Goal: Task Accomplishment & Management: Use online tool/utility

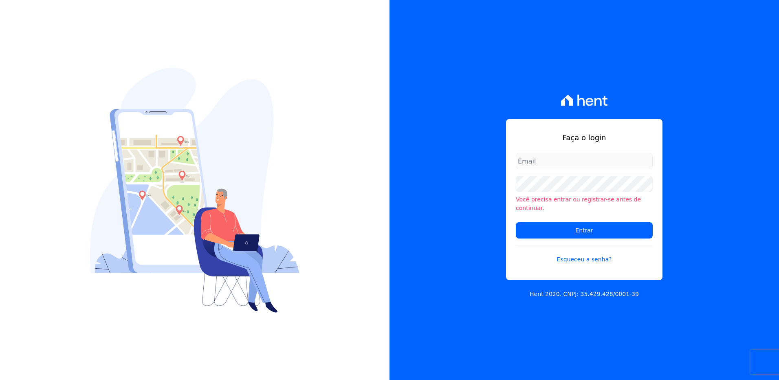
click at [546, 162] on input "email" at bounding box center [584, 161] width 137 height 16
type input "monica.kurose@e-arke.com"
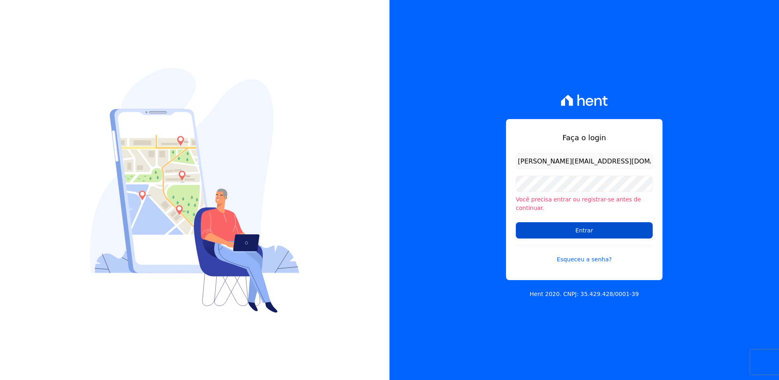
click at [546, 227] on input "Entrar" at bounding box center [584, 230] width 137 height 16
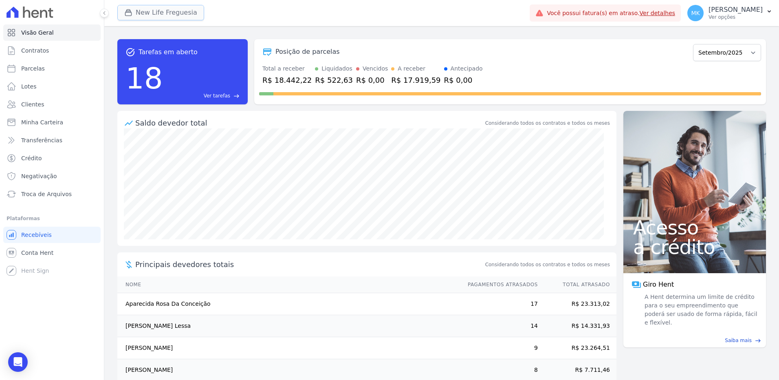
click at [179, 11] on button "New Life Freguesia" at bounding box center [160, 12] width 87 height 15
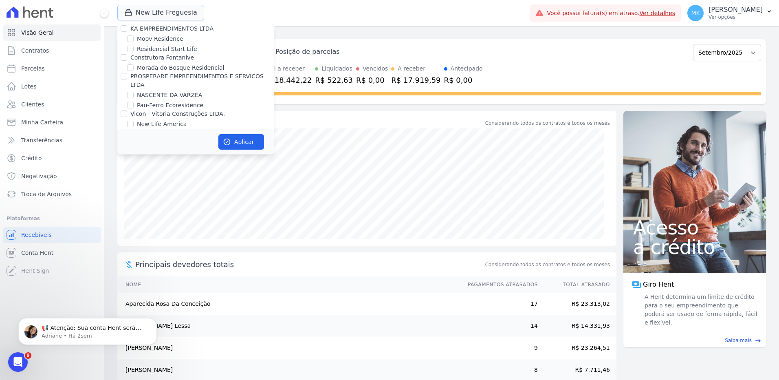
scroll to position [3174, 0]
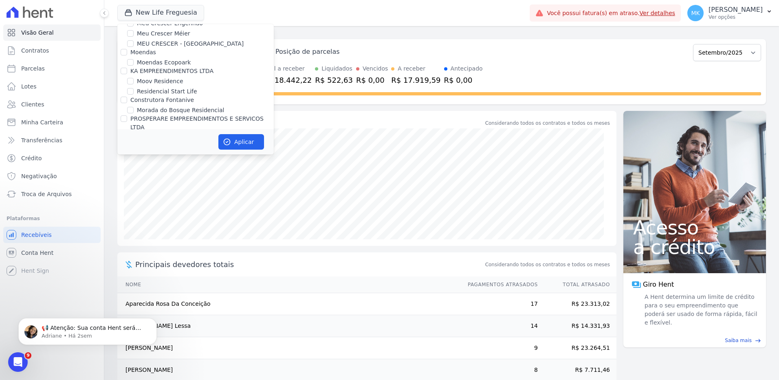
click at [130, 173] on input "New Life Freguesia" at bounding box center [130, 176] width 7 height 7
checkbox input "false"
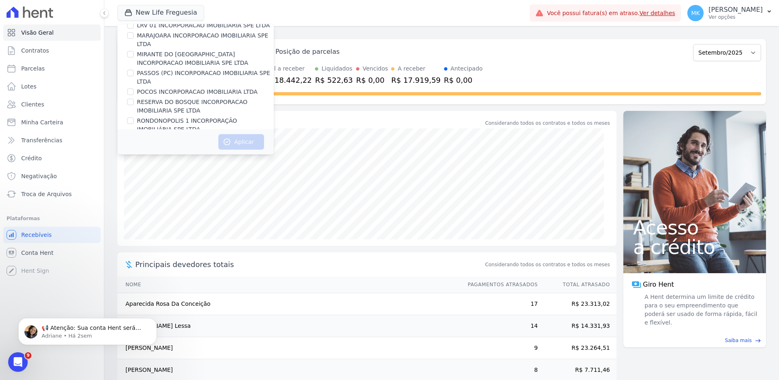
scroll to position [3648, 0]
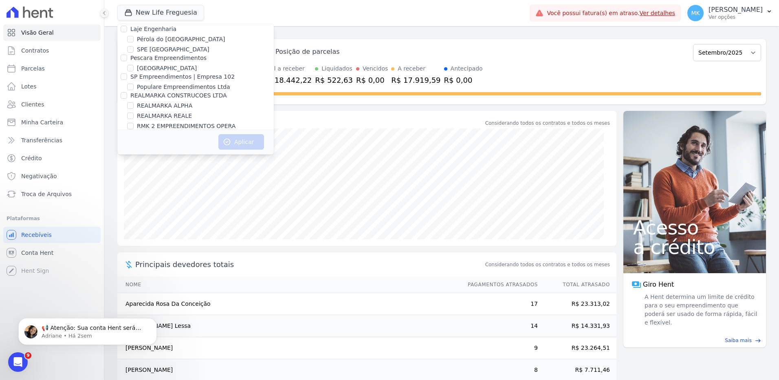
click at [122, 150] on input "Reserva Vale dos Ipes Empreendimento" at bounding box center [124, 153] width 7 height 7
checkbox input "true"
click at [238, 140] on button "Aplicar" at bounding box center [241, 141] width 46 height 15
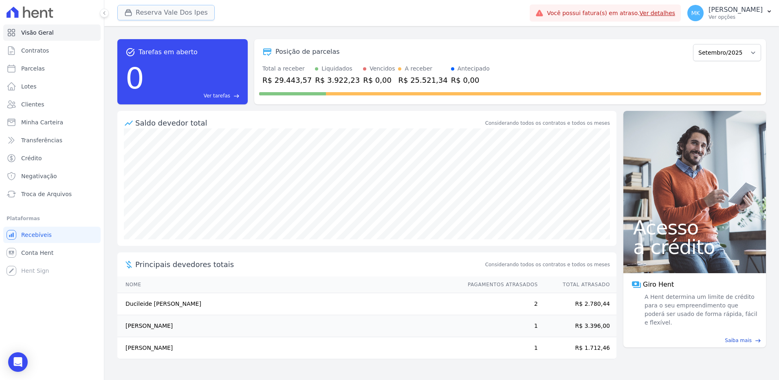
click at [161, 8] on button "Reserva Vale Dos Ipes" at bounding box center [165, 12] width 97 height 15
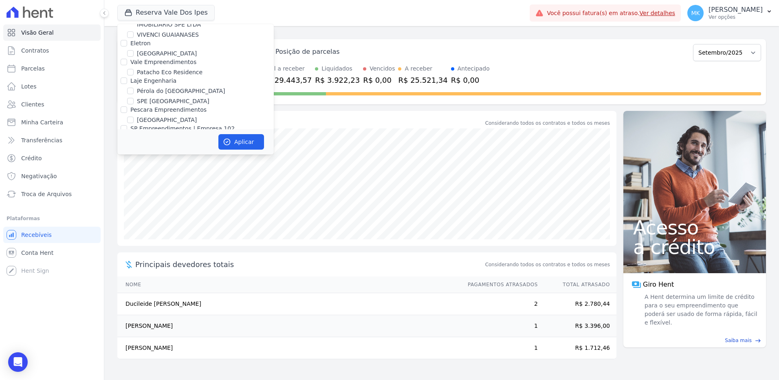
scroll to position [3639, 0]
click at [122, 159] on input "Reserva Vale dos Ipes Empreendimento" at bounding box center [124, 162] width 7 height 7
checkbox input "false"
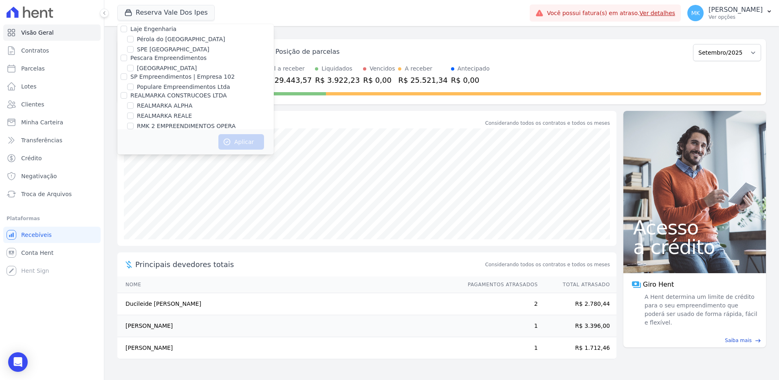
scroll to position [2284, 0]
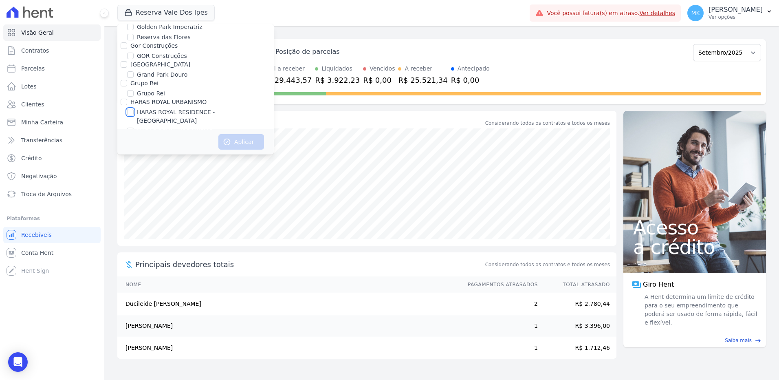
click at [131, 109] on input "HARAS ROYAL RESIDENCE - [GEOGRAPHIC_DATA]" at bounding box center [130, 112] width 7 height 7
checkbox input "true"
click at [242, 140] on button "Aplicar" at bounding box center [241, 141] width 46 height 15
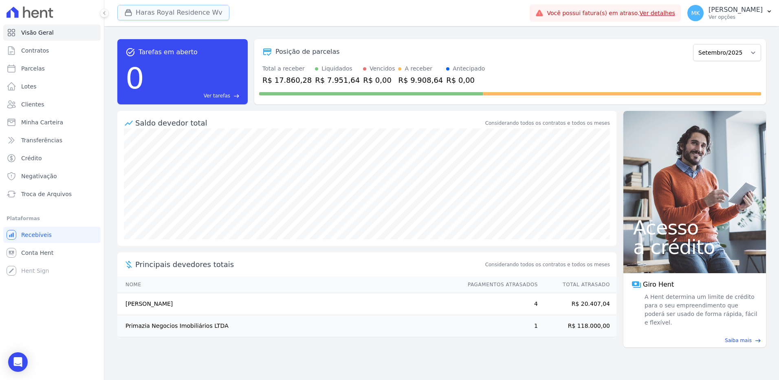
click at [178, 13] on button "Haras Royal Residence Wv" at bounding box center [173, 12] width 112 height 15
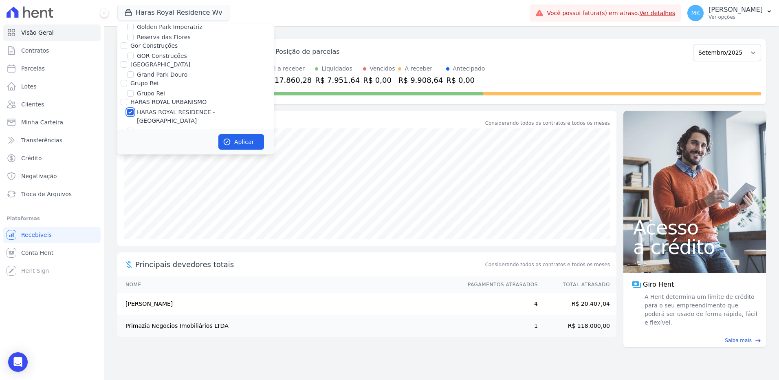
click at [130, 109] on input "HARAS ROYAL RESIDENCE - [GEOGRAPHIC_DATA]" at bounding box center [130, 112] width 7 height 7
checkbox input "false"
click at [131, 128] on input "HARAS ROYAL URBANISMO" at bounding box center [130, 131] width 7 height 7
checkbox input "true"
click at [237, 139] on button "Aplicar" at bounding box center [241, 141] width 46 height 15
